Goal: Task Accomplishment & Management: Manage account settings

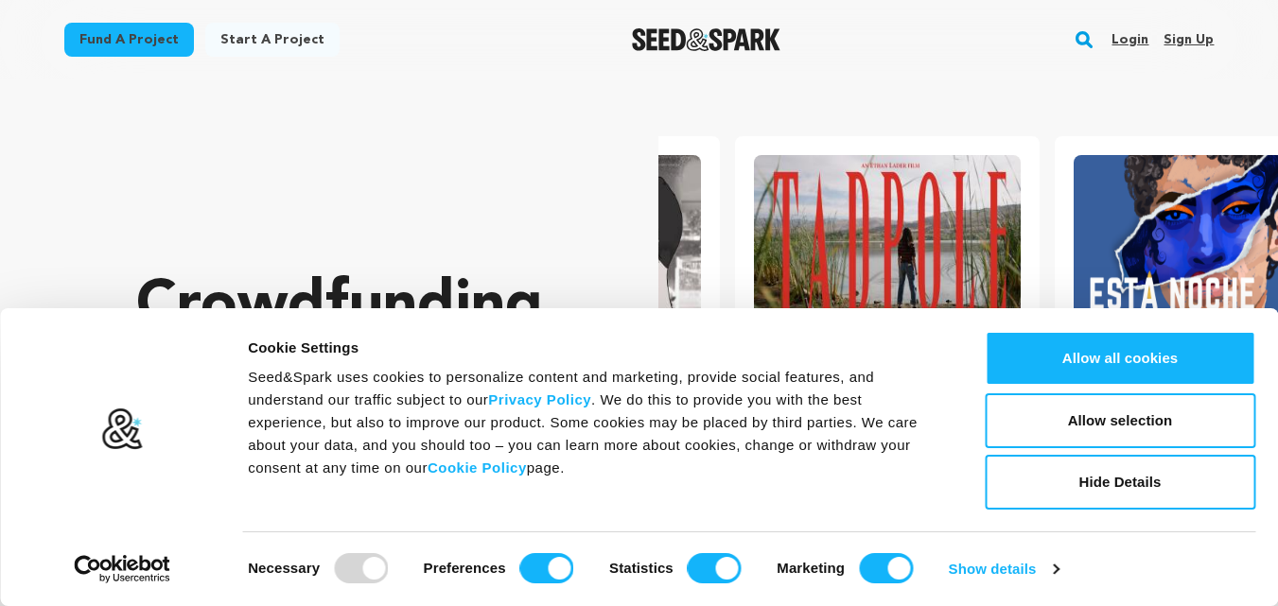
scroll to position [0, 335]
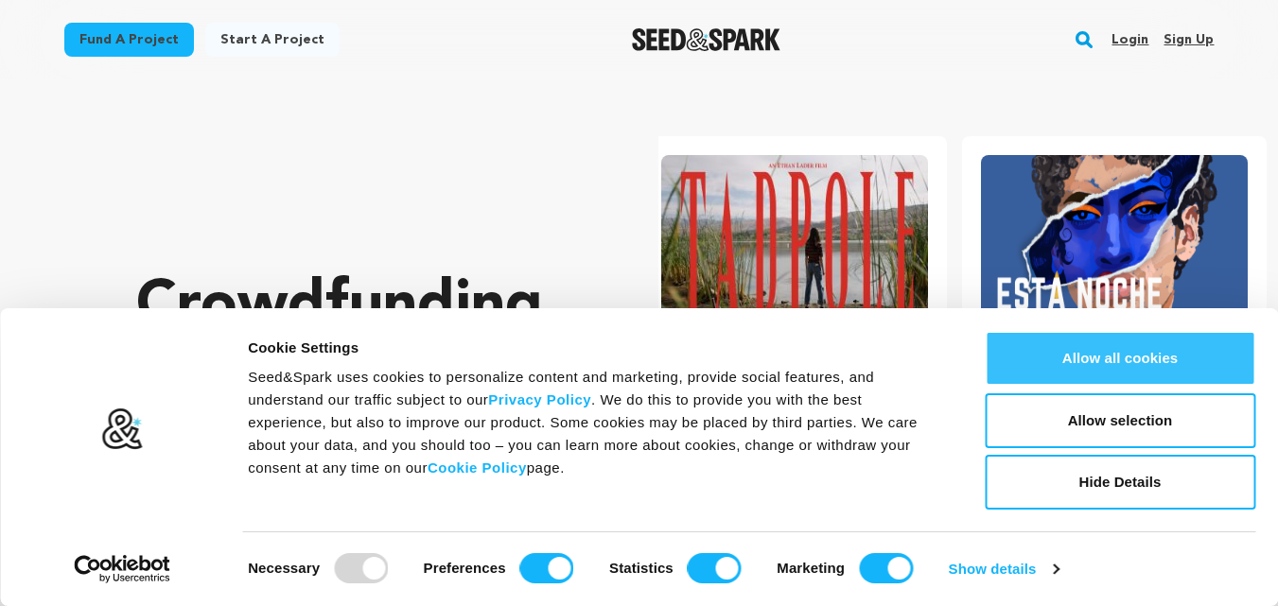
click at [1153, 367] on button "Allow all cookies" at bounding box center [1120, 358] width 271 height 55
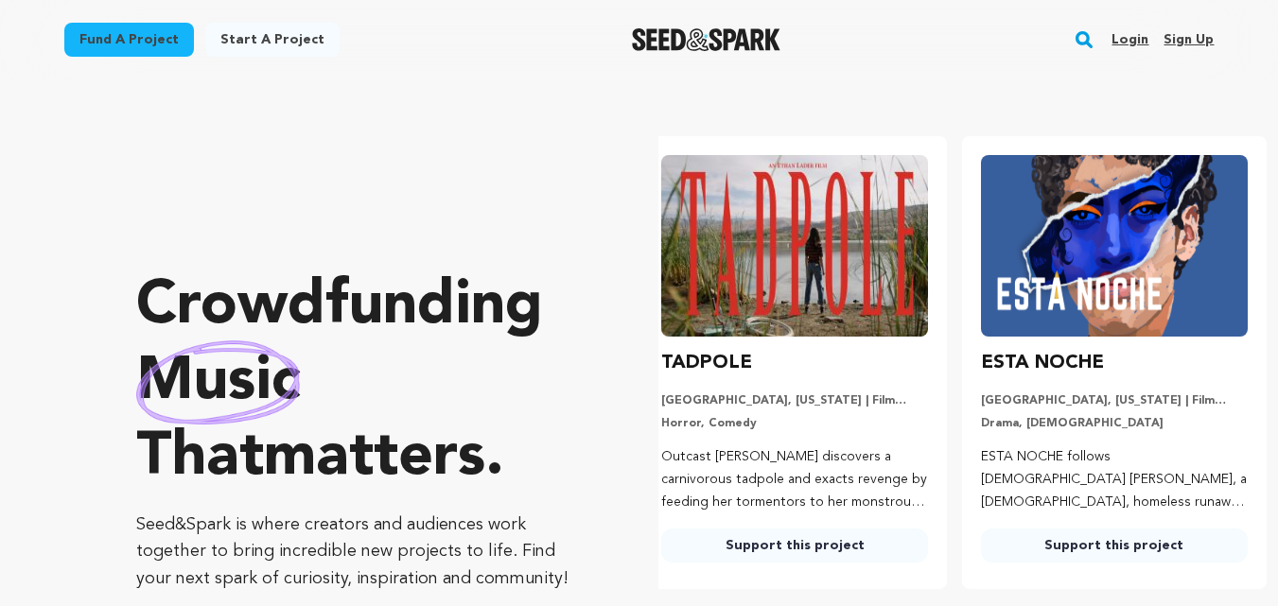
click at [1184, 42] on link "Sign up" at bounding box center [1188, 40] width 50 height 30
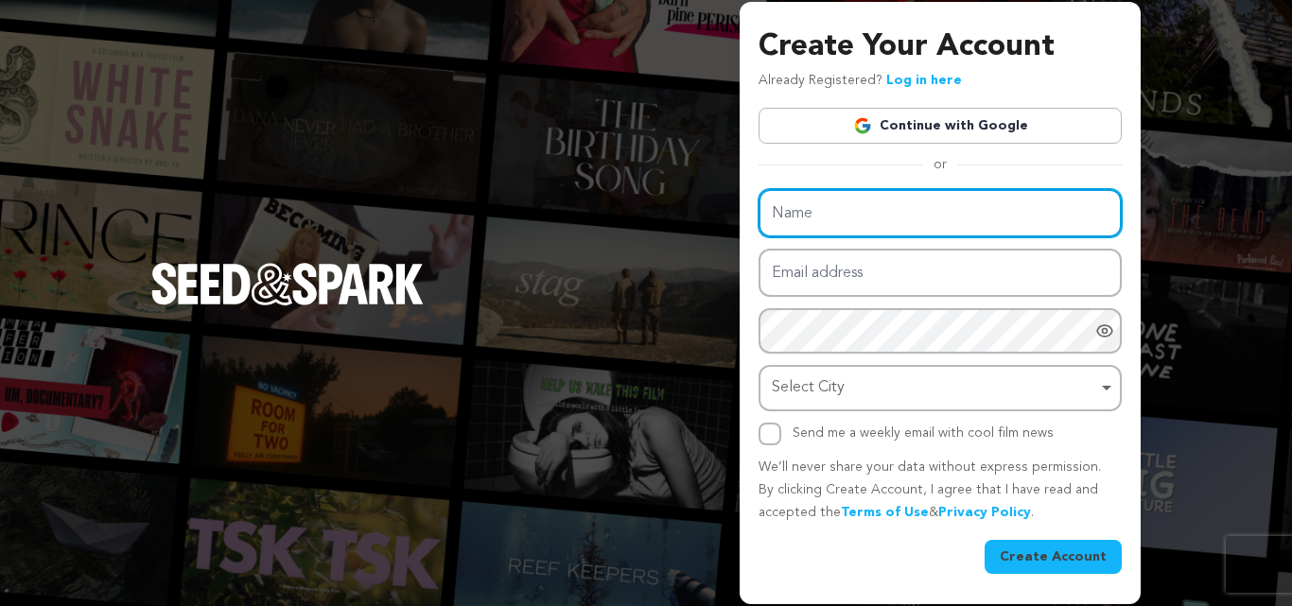
click at [932, 218] on input "Name" at bounding box center [940, 213] width 363 height 48
type input "John lyons"
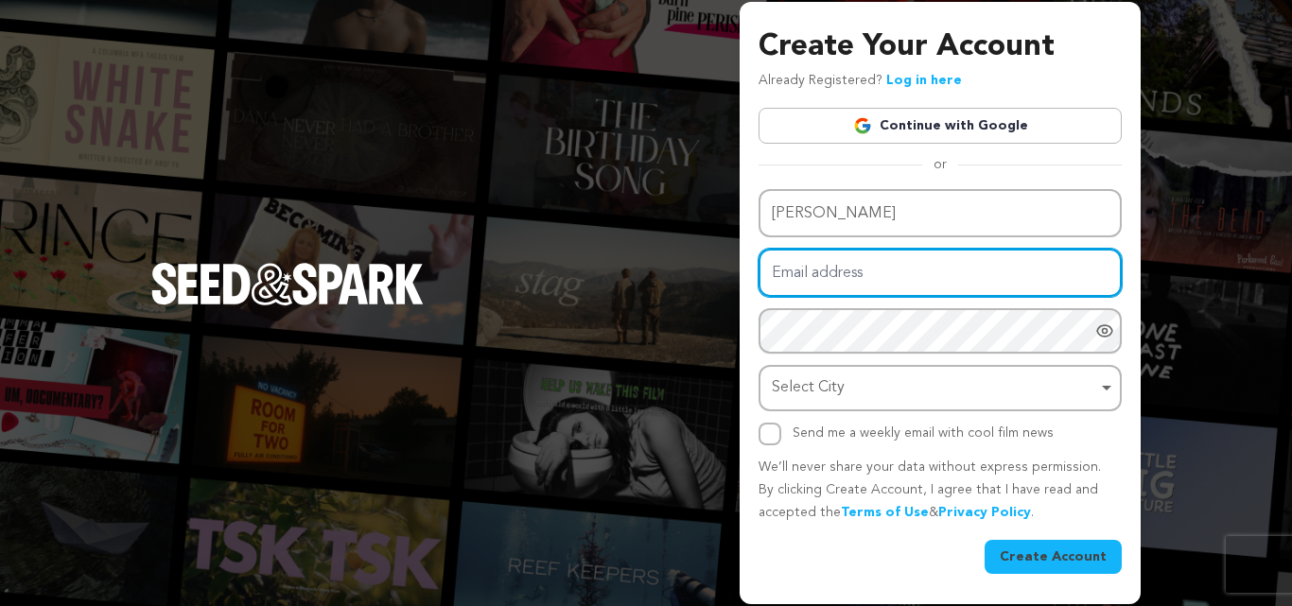
drag, startPoint x: 913, startPoint y: 278, endPoint x: 929, endPoint y: 282, distance: 16.5
click at [913, 278] on input "Email address" at bounding box center [940, 273] width 363 height 48
type input "johnblyons10@gmail.com"
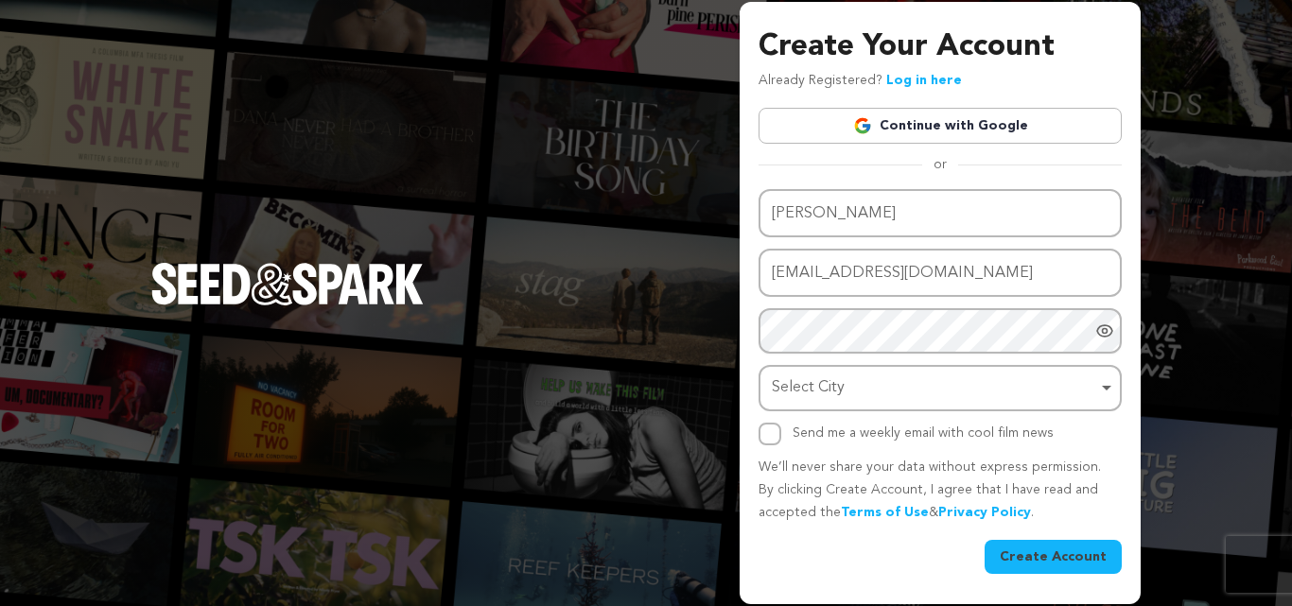
click at [1113, 605] on img at bounding box center [646, 617] width 1292 height 23
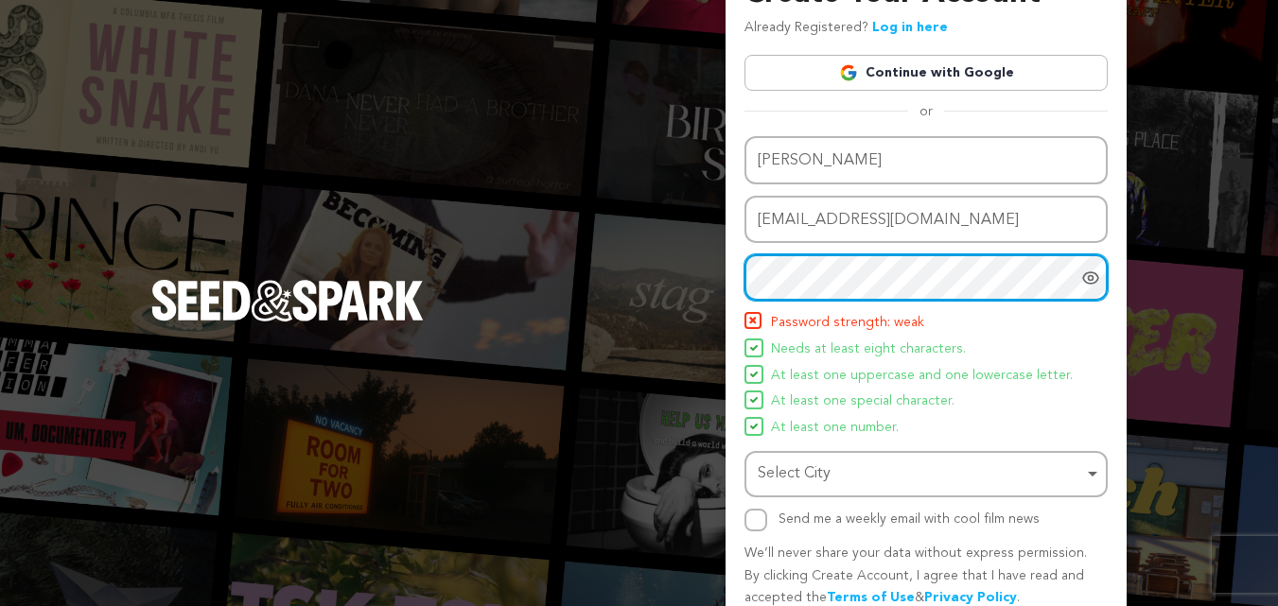
scroll to position [95, 0]
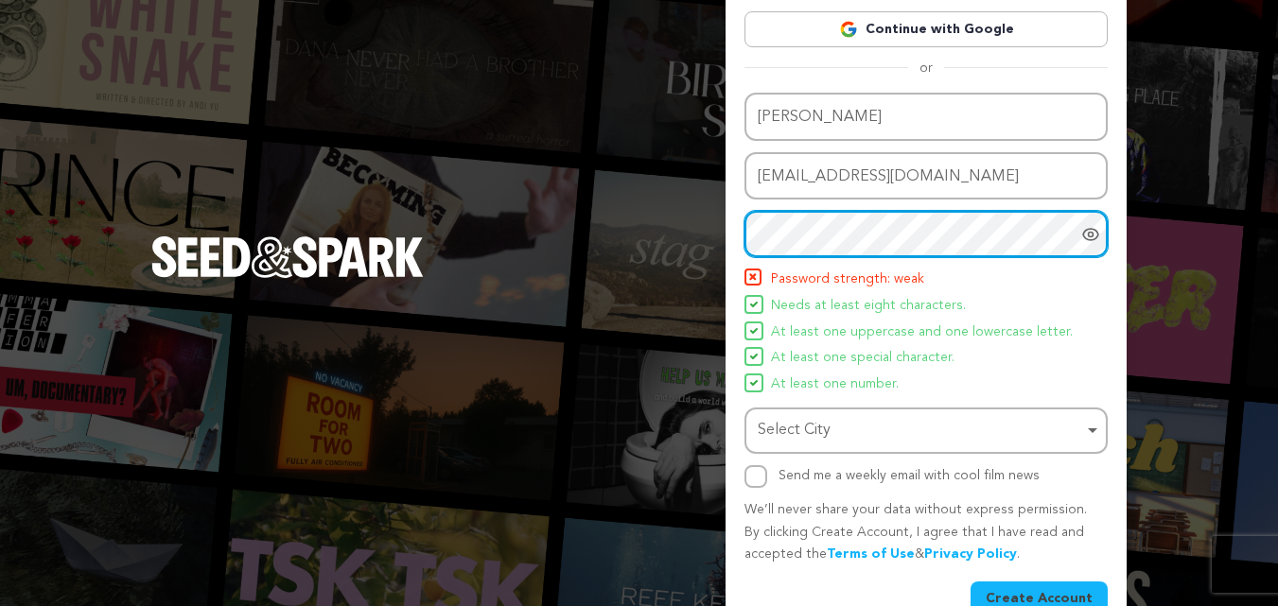
click at [917, 424] on div "Select City Remove item" at bounding box center [920, 430] width 325 height 27
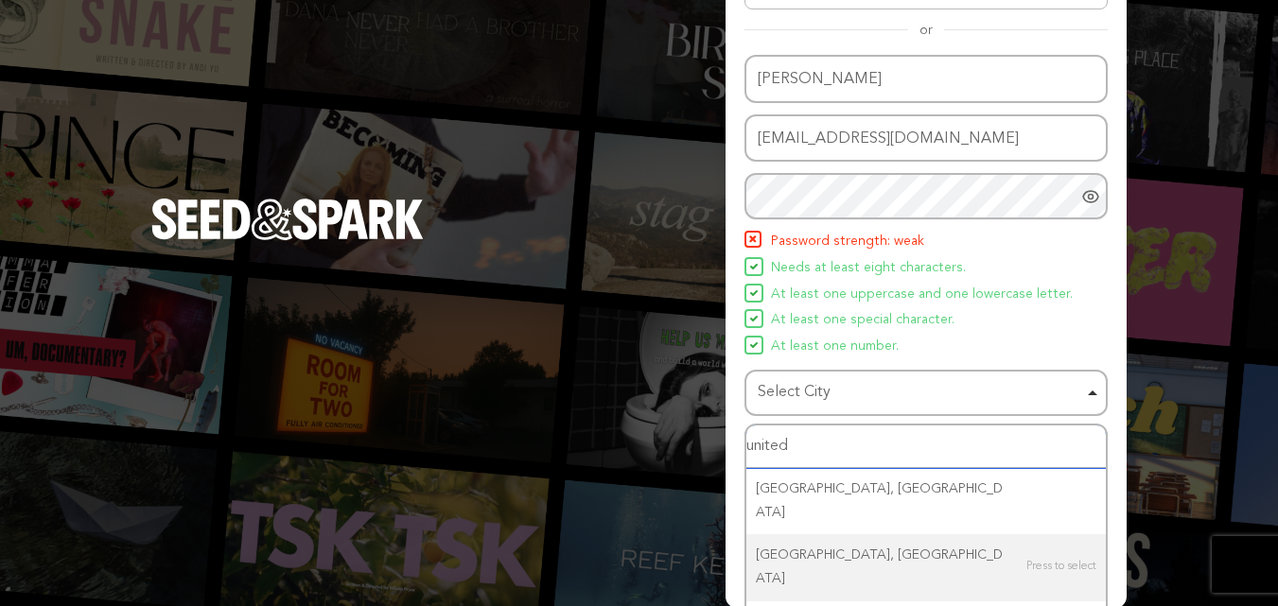
scroll to position [167, 0]
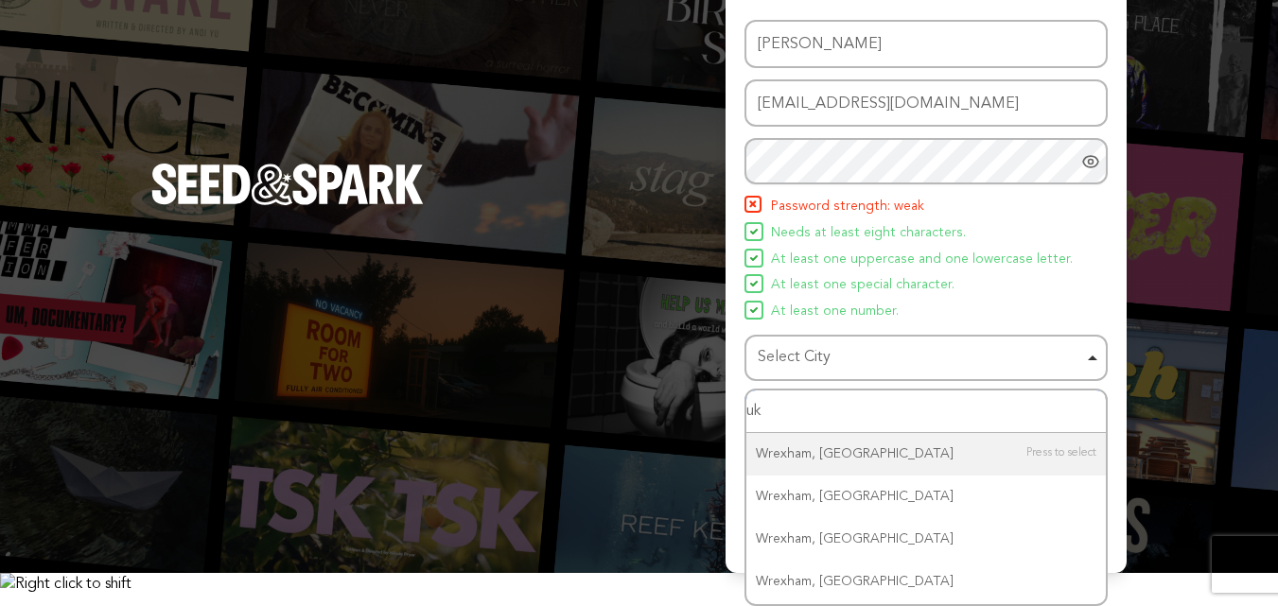
type input "u"
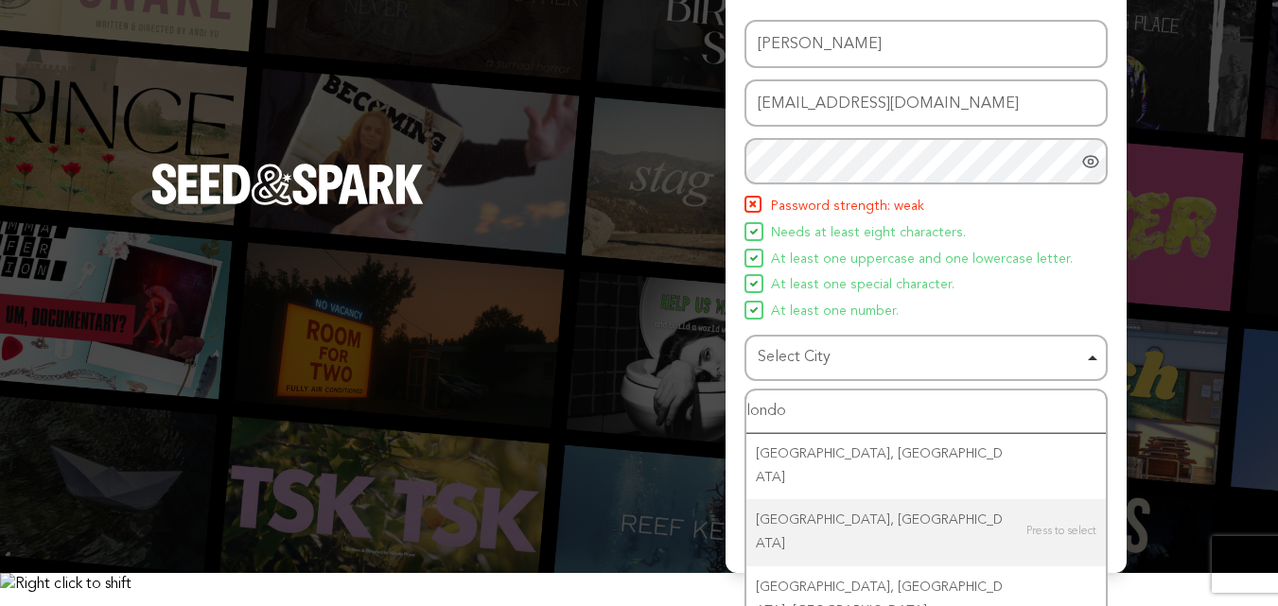
type input "london"
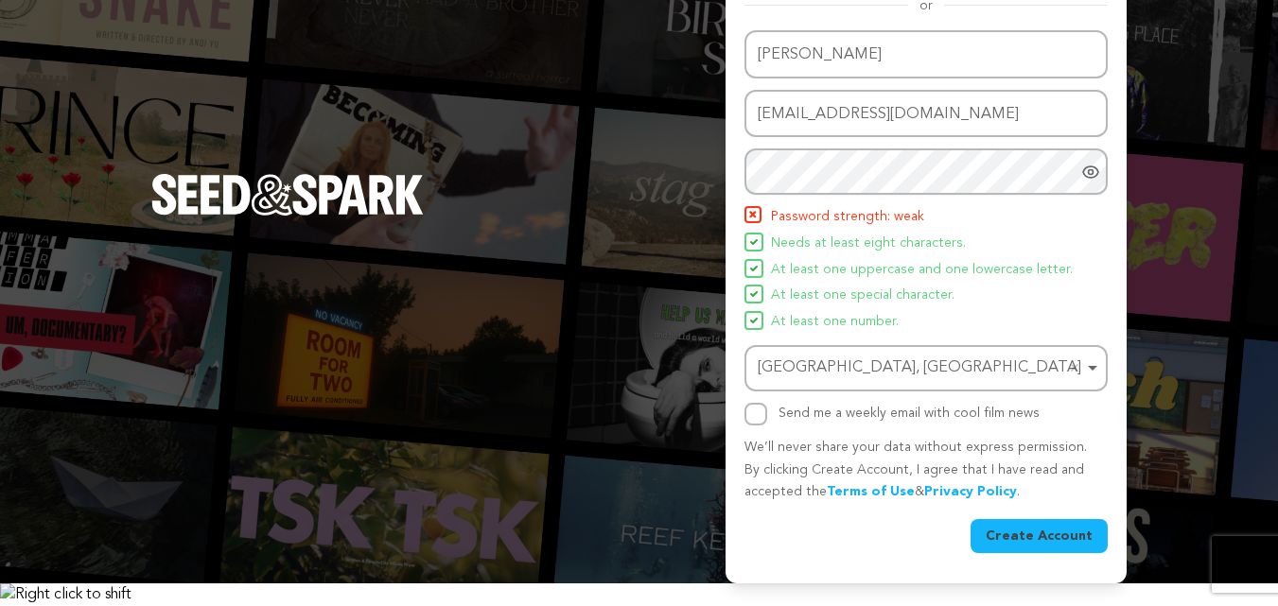
scroll to position [134, 0]
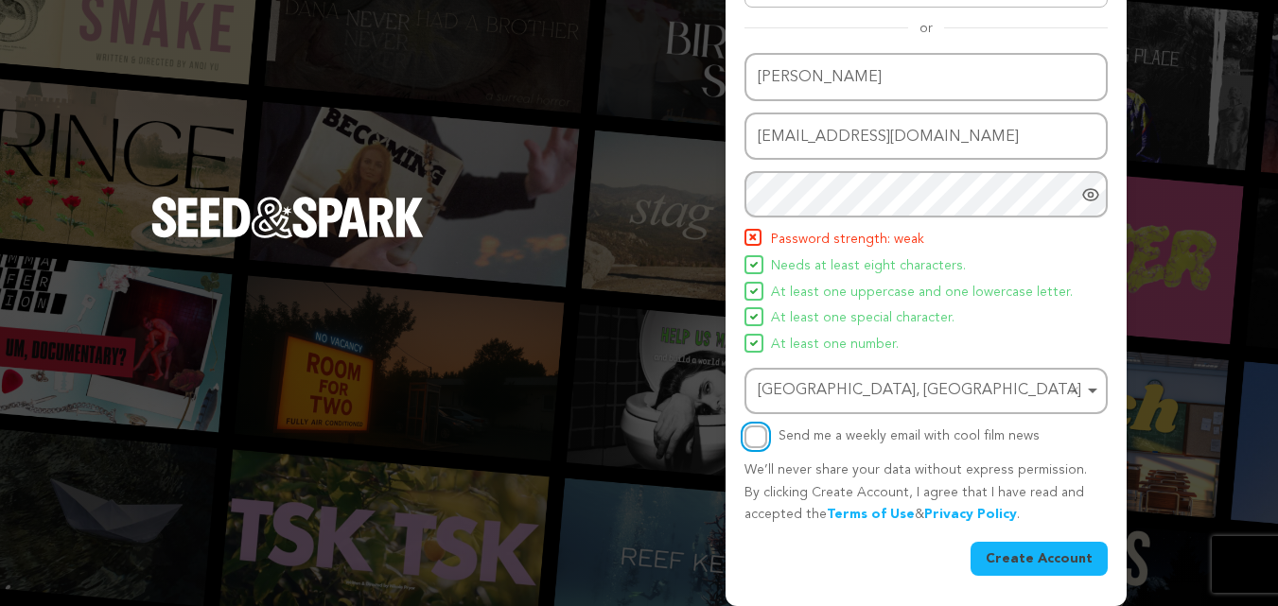
click at [759, 443] on input "Send me a weekly email with cool film news" at bounding box center [755, 437] width 23 height 23
checkbox input "true"
click at [1017, 559] on button "Create Account" at bounding box center [1038, 559] width 137 height 34
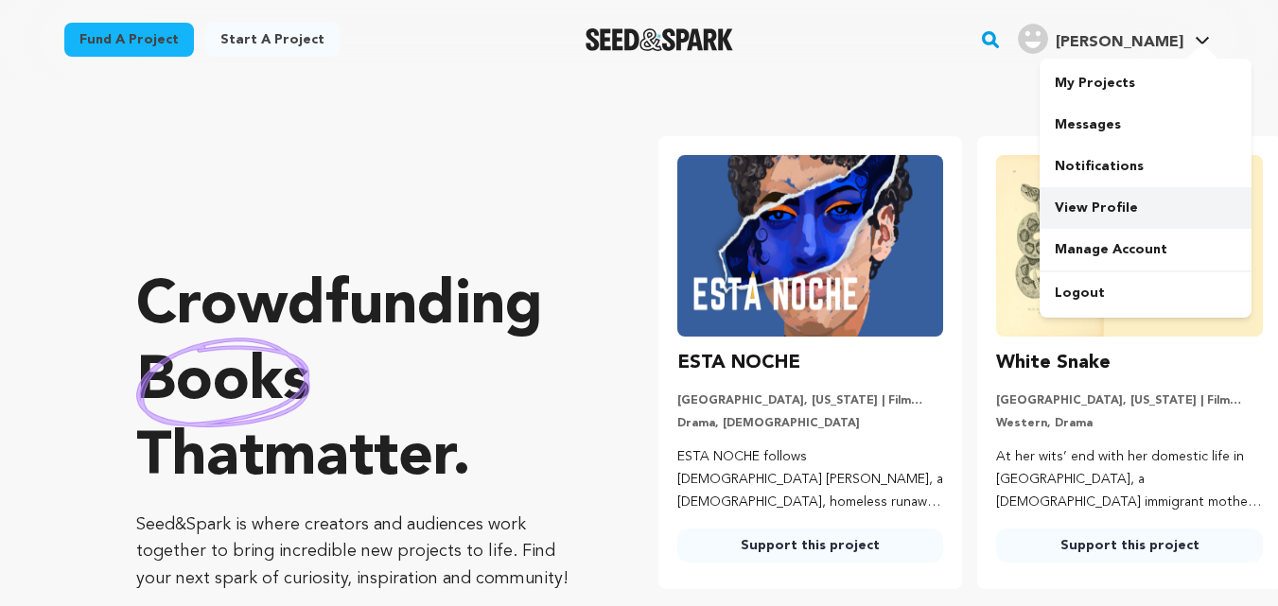
click at [1110, 215] on link "View Profile" at bounding box center [1145, 208] width 212 height 42
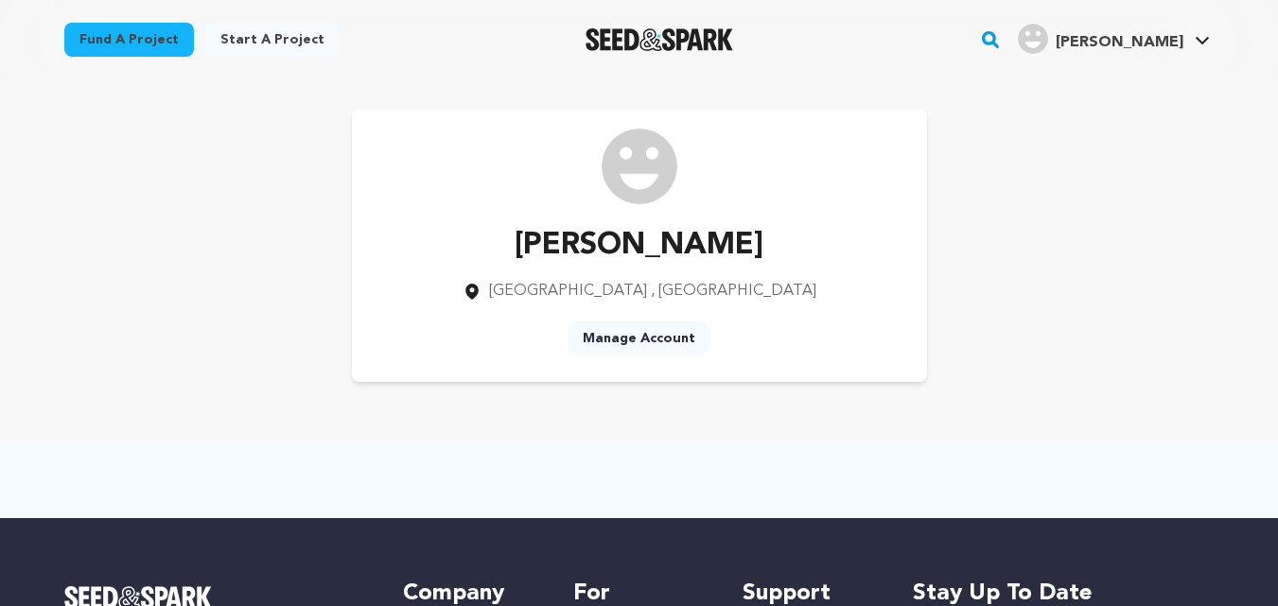
click at [247, 44] on link "Start a project" at bounding box center [272, 40] width 134 height 34
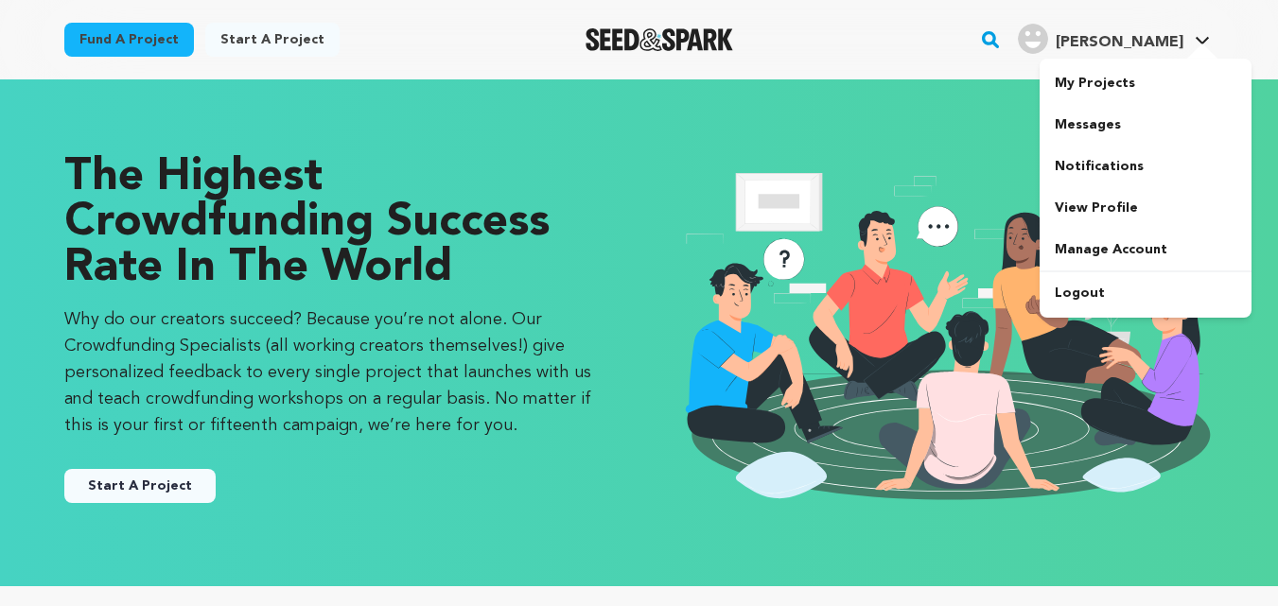
click at [1170, 28] on div "John L." at bounding box center [1101, 39] width 166 height 30
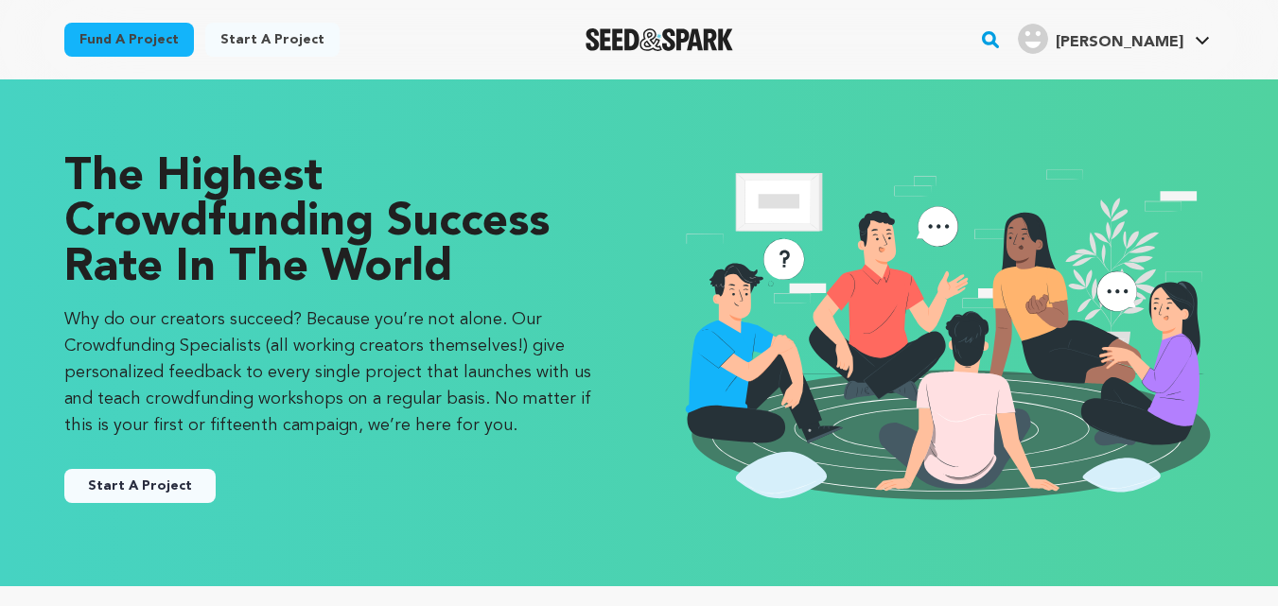
click at [1159, 45] on span "John L." at bounding box center [1120, 42] width 128 height 15
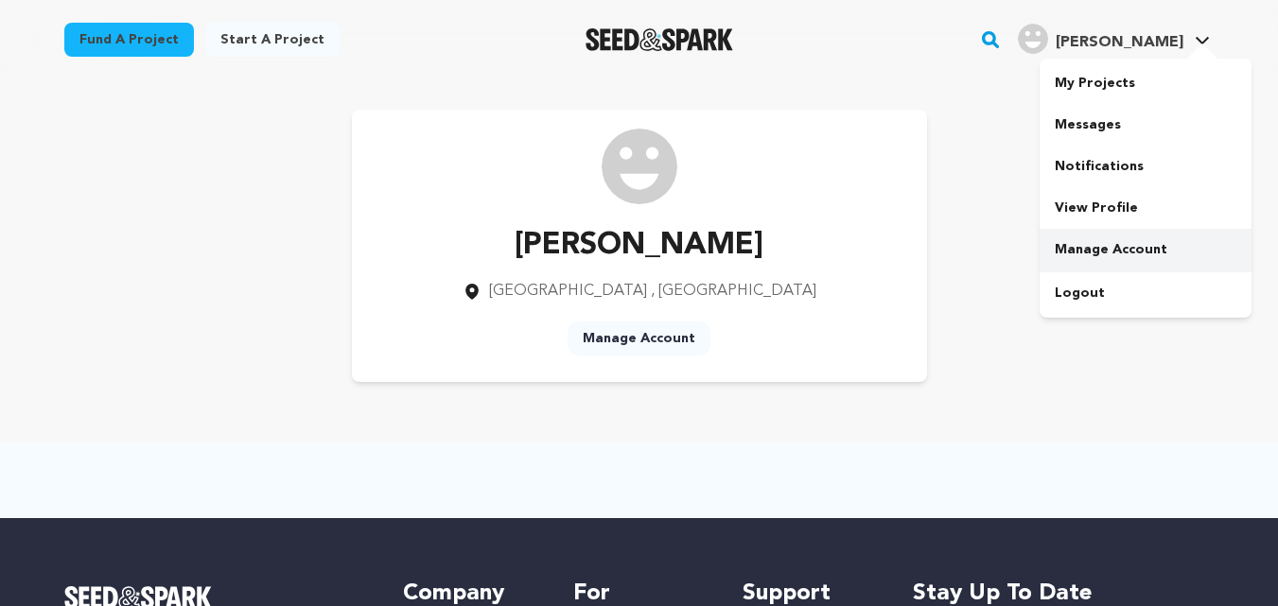
click at [1117, 250] on link "Manage Account" at bounding box center [1145, 250] width 212 height 42
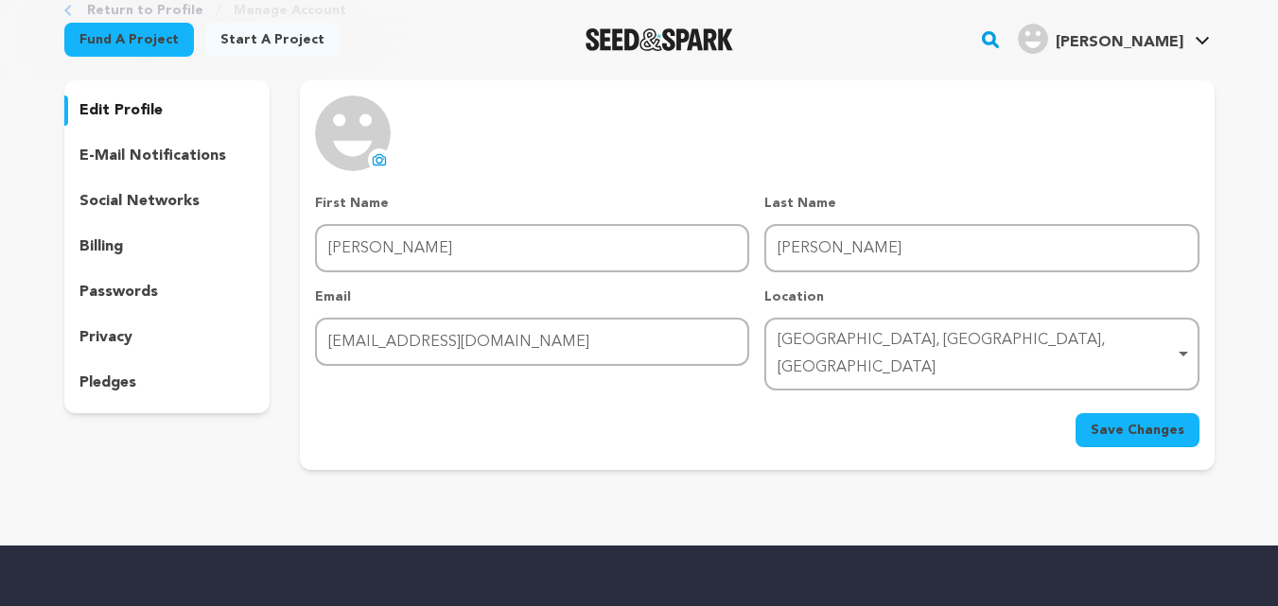
scroll to position [189, 0]
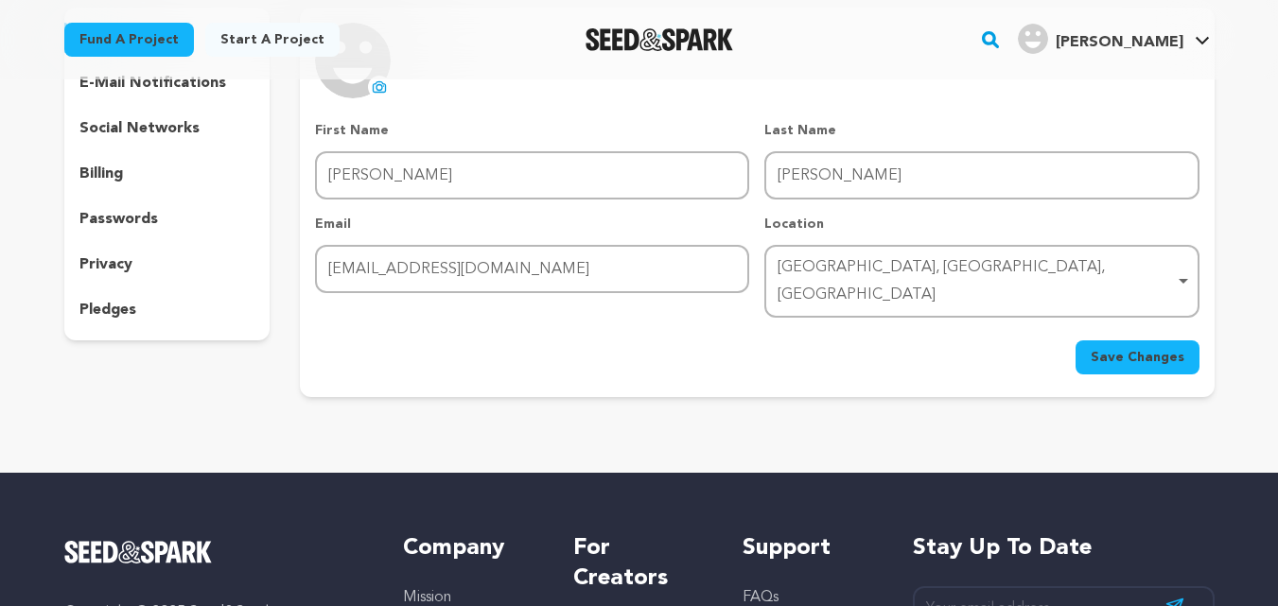
click at [375, 92] on icon at bounding box center [380, 86] width 12 height 10
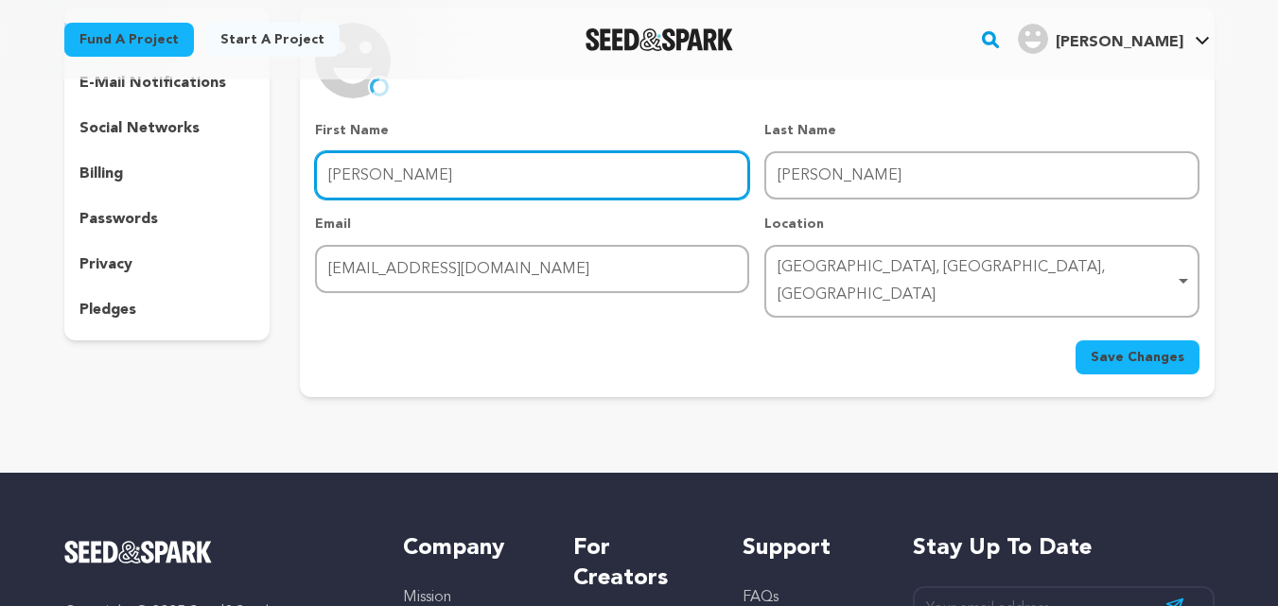
drag, startPoint x: 488, startPoint y: 174, endPoint x: 498, endPoint y: 180, distance: 11.9
click at [488, 174] on input "John" at bounding box center [532, 175] width 434 height 48
type input "john"
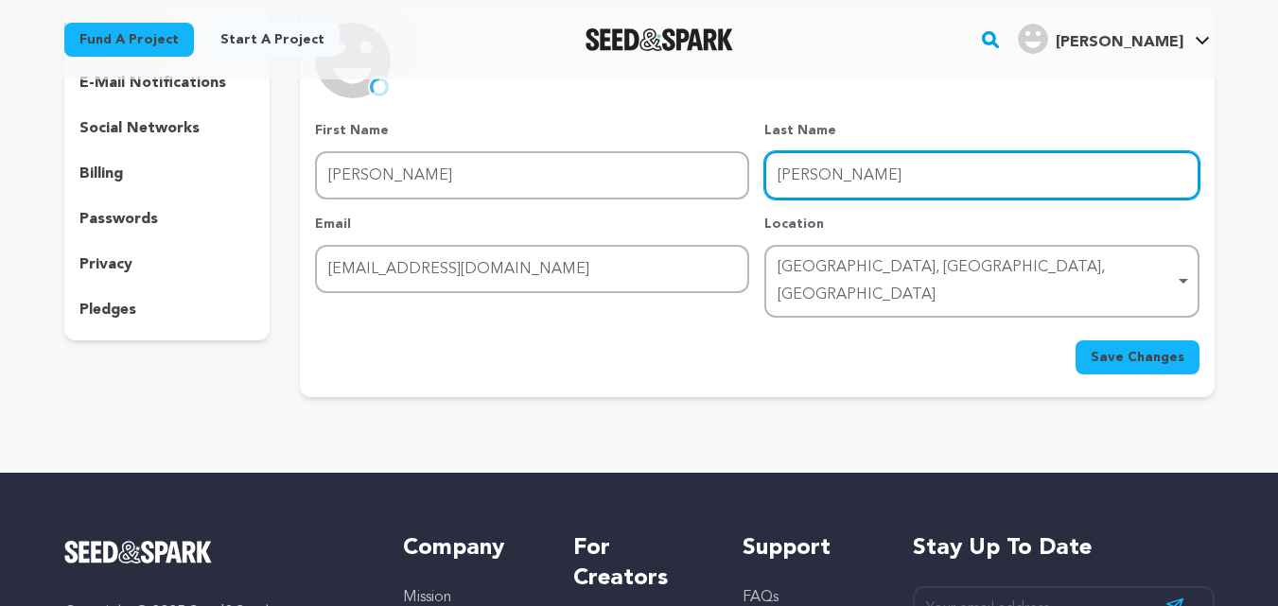
click at [822, 180] on input "Lyons" at bounding box center [981, 175] width 434 height 48
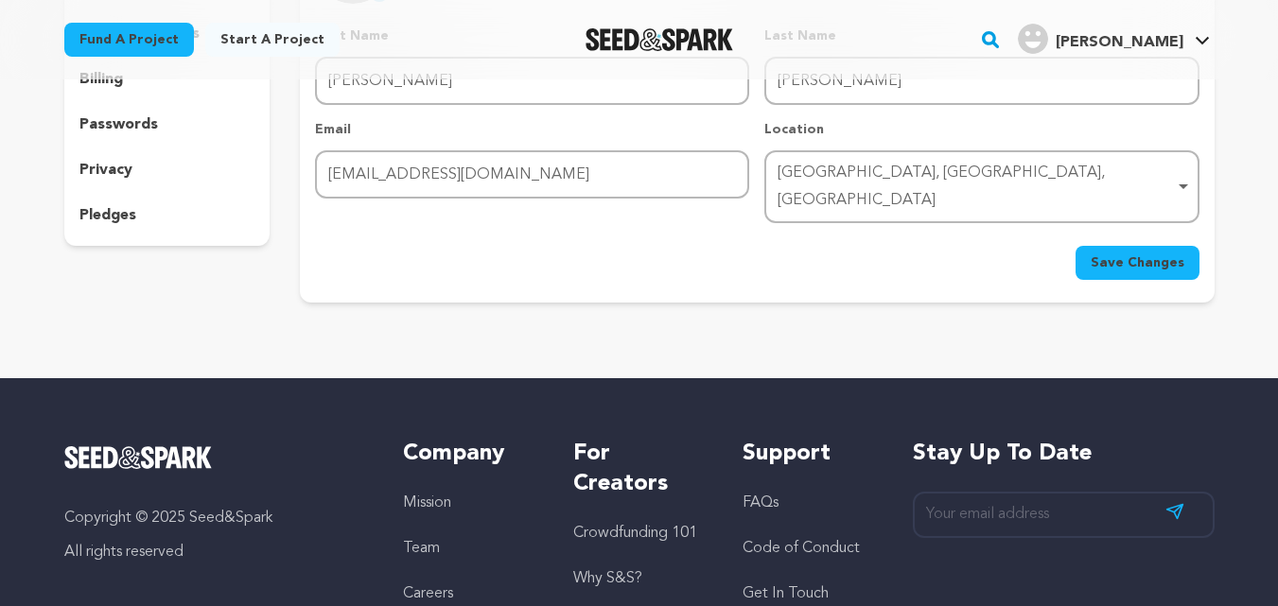
click at [1109, 253] on span "Save Changes" at bounding box center [1138, 262] width 94 height 19
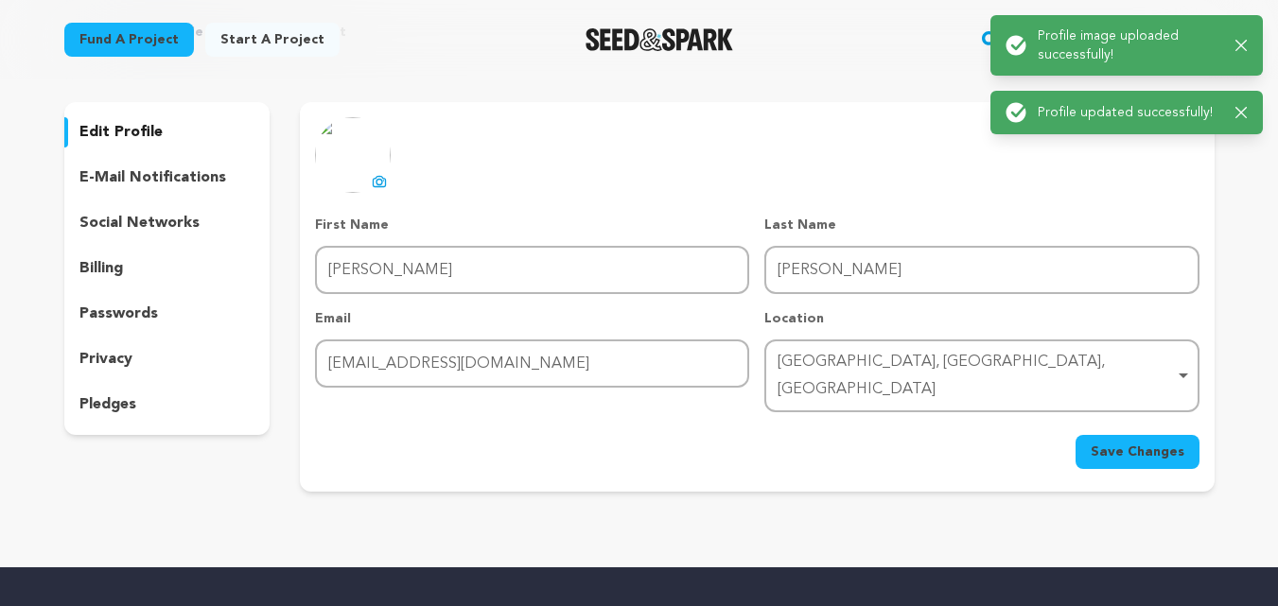
scroll to position [189, 0]
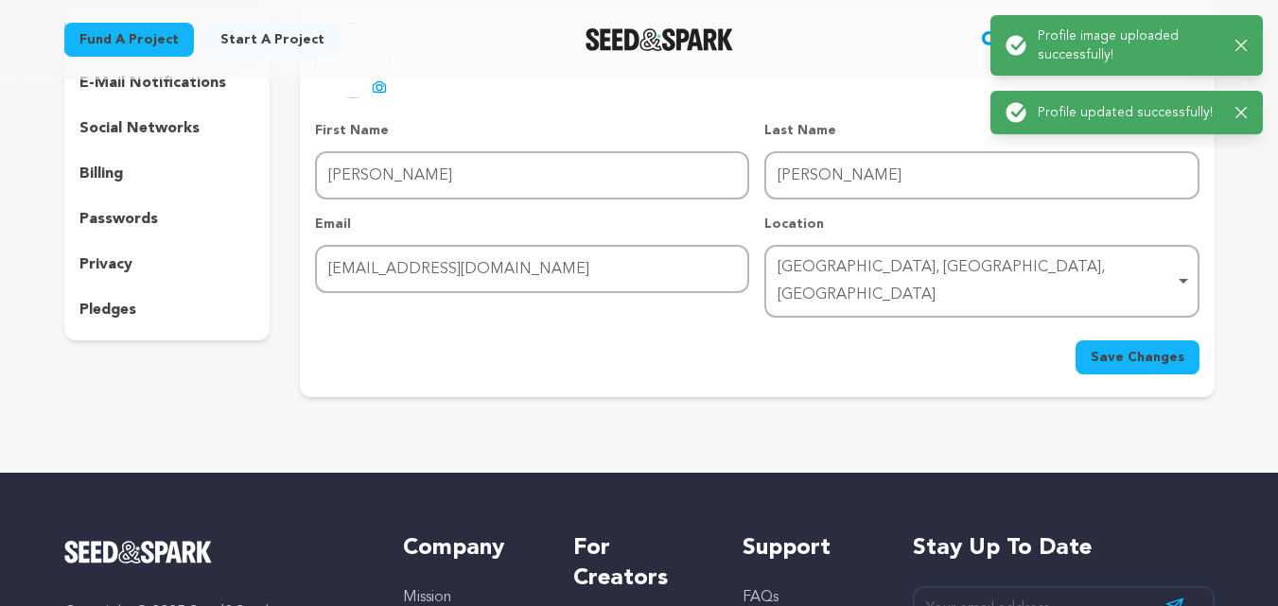
click at [1105, 340] on button "Save Changes" at bounding box center [1137, 357] width 124 height 34
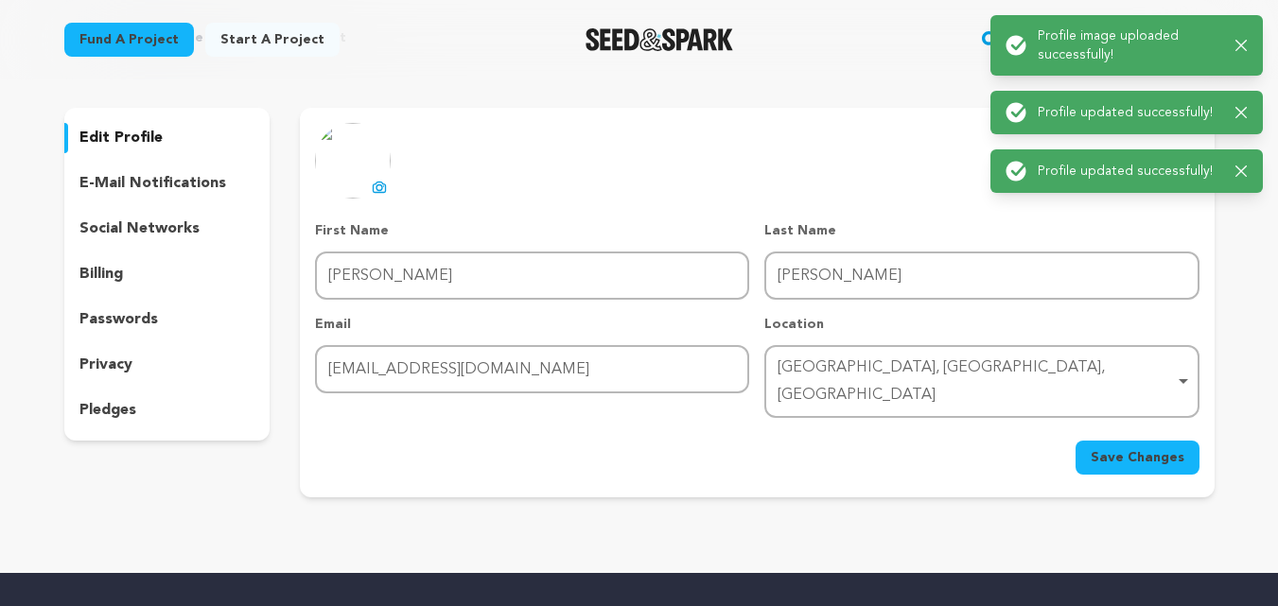
scroll to position [0, 0]
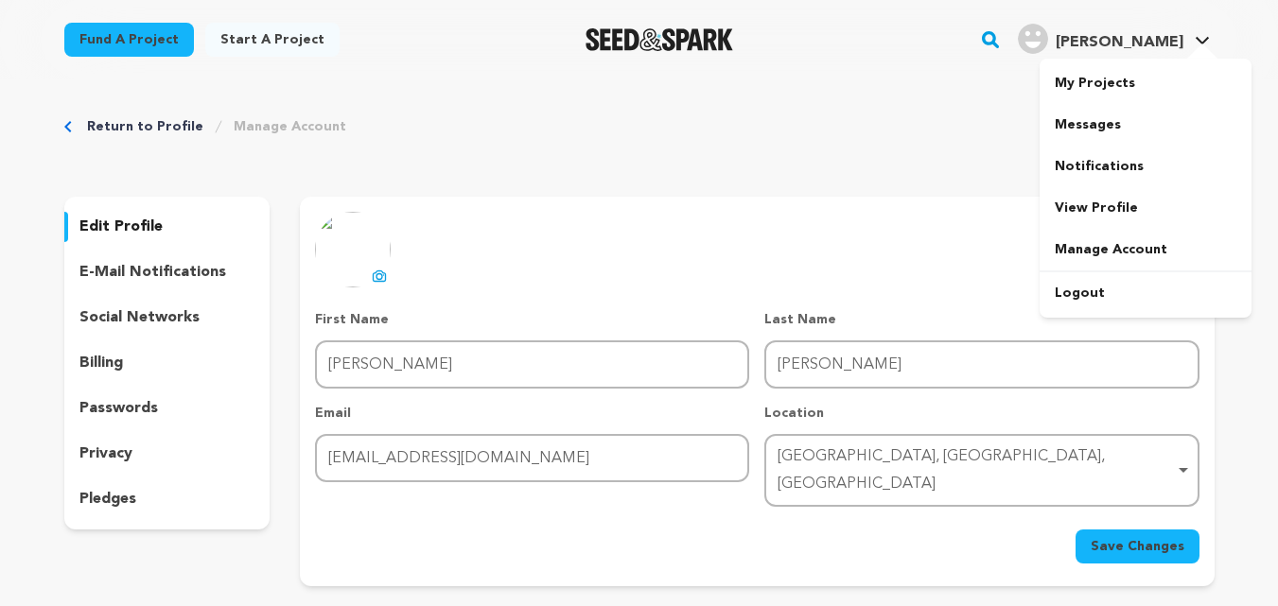
click at [1143, 40] on span "John L." at bounding box center [1120, 42] width 128 height 15
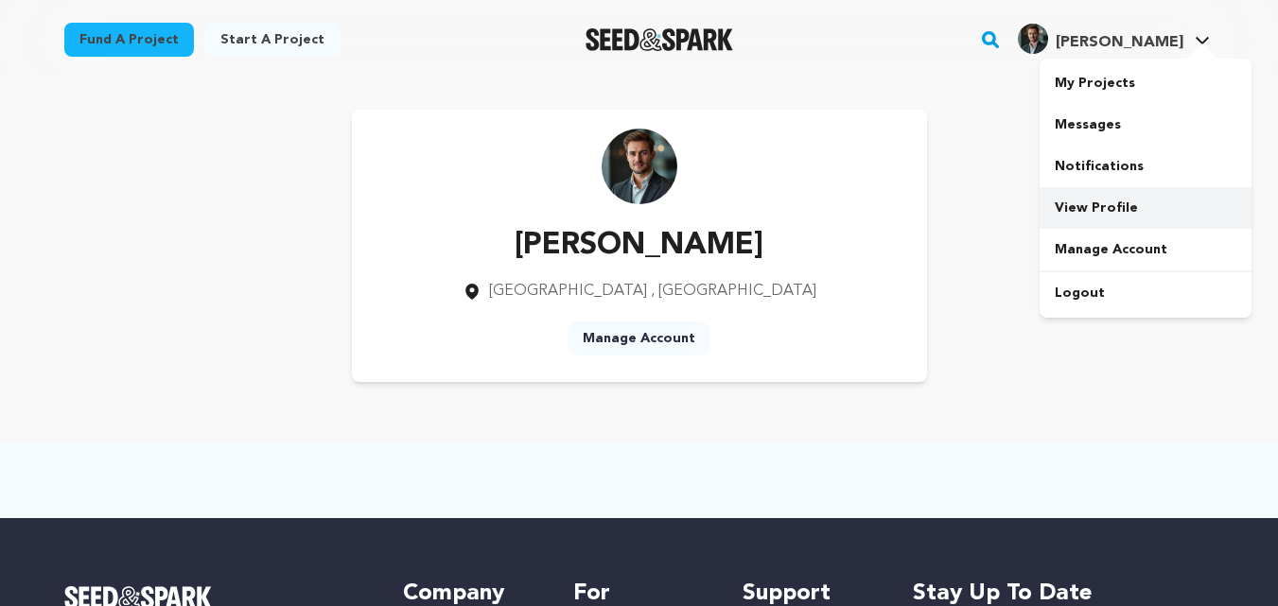
click at [1080, 219] on link "View Profile" at bounding box center [1145, 208] width 212 height 42
